Goal: Obtain resource: Obtain resource

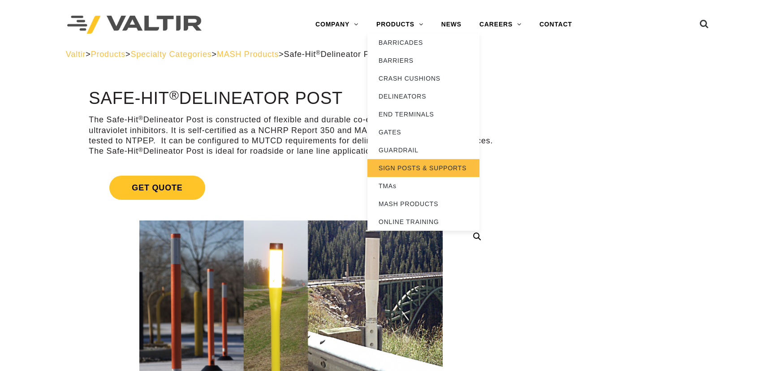
click at [409, 166] on link "SIGN POSTS & SUPPORTS" at bounding box center [423, 168] width 112 height 18
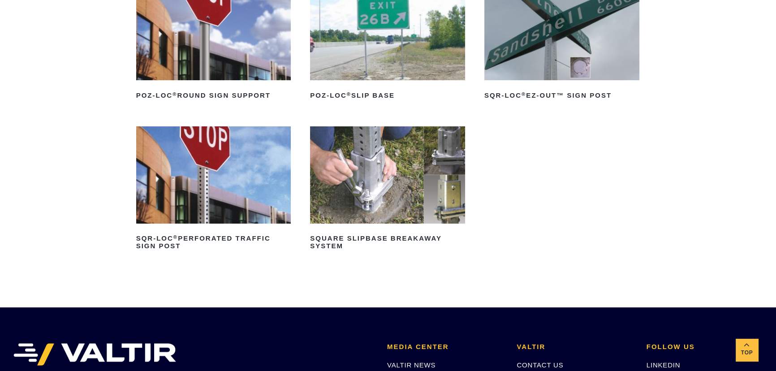
scroll to position [163, 0]
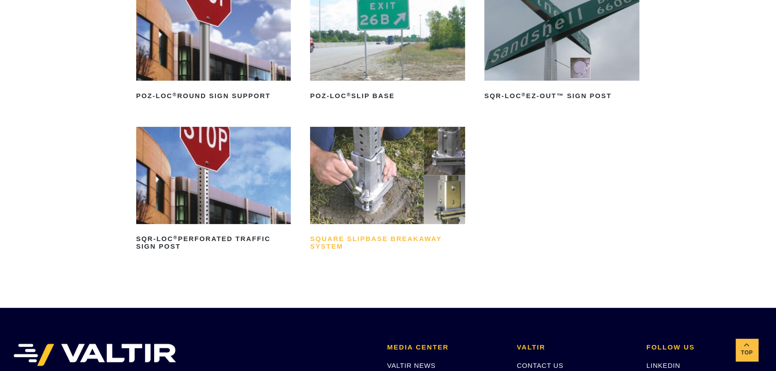
click at [319, 240] on h2 "Square Slipbase Breakaway System" at bounding box center [387, 243] width 155 height 22
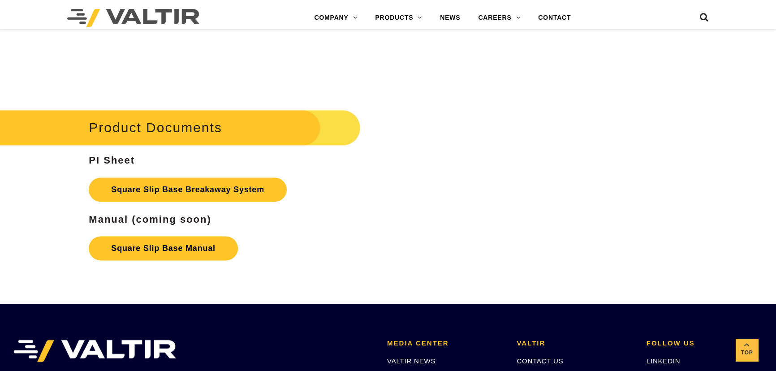
scroll to position [1436, 0]
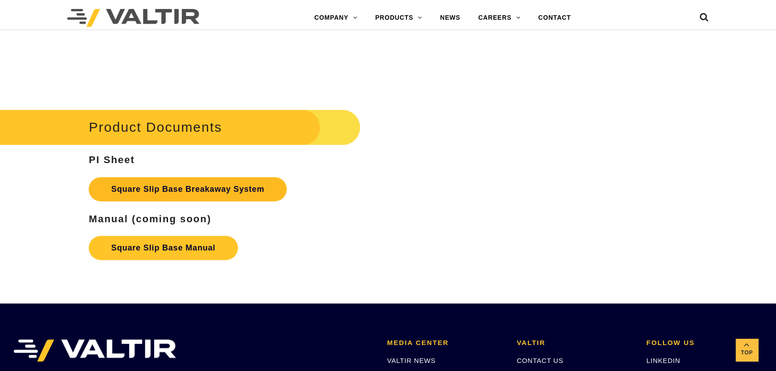
click at [126, 188] on link "Square Slip Base Breakaway System" at bounding box center [188, 189] width 198 height 24
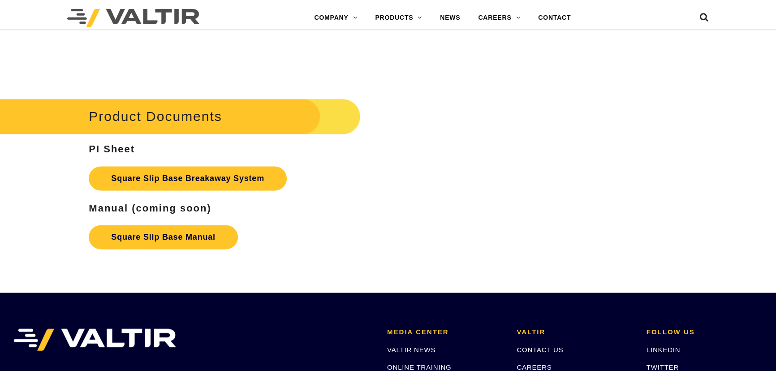
scroll to position [1436, 0]
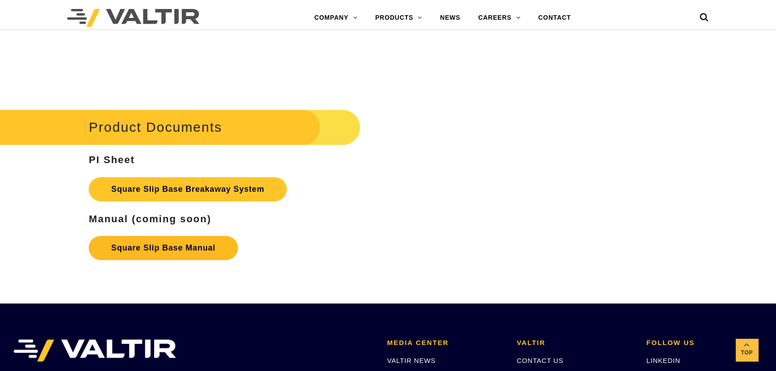
click at [139, 249] on link "Square Slip Base Manual" at bounding box center [163, 248] width 149 height 24
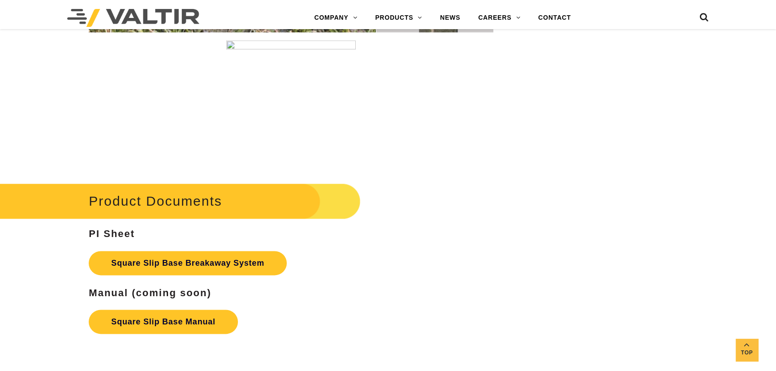
scroll to position [1364, 0]
